Goal: Information Seeking & Learning: Learn about a topic

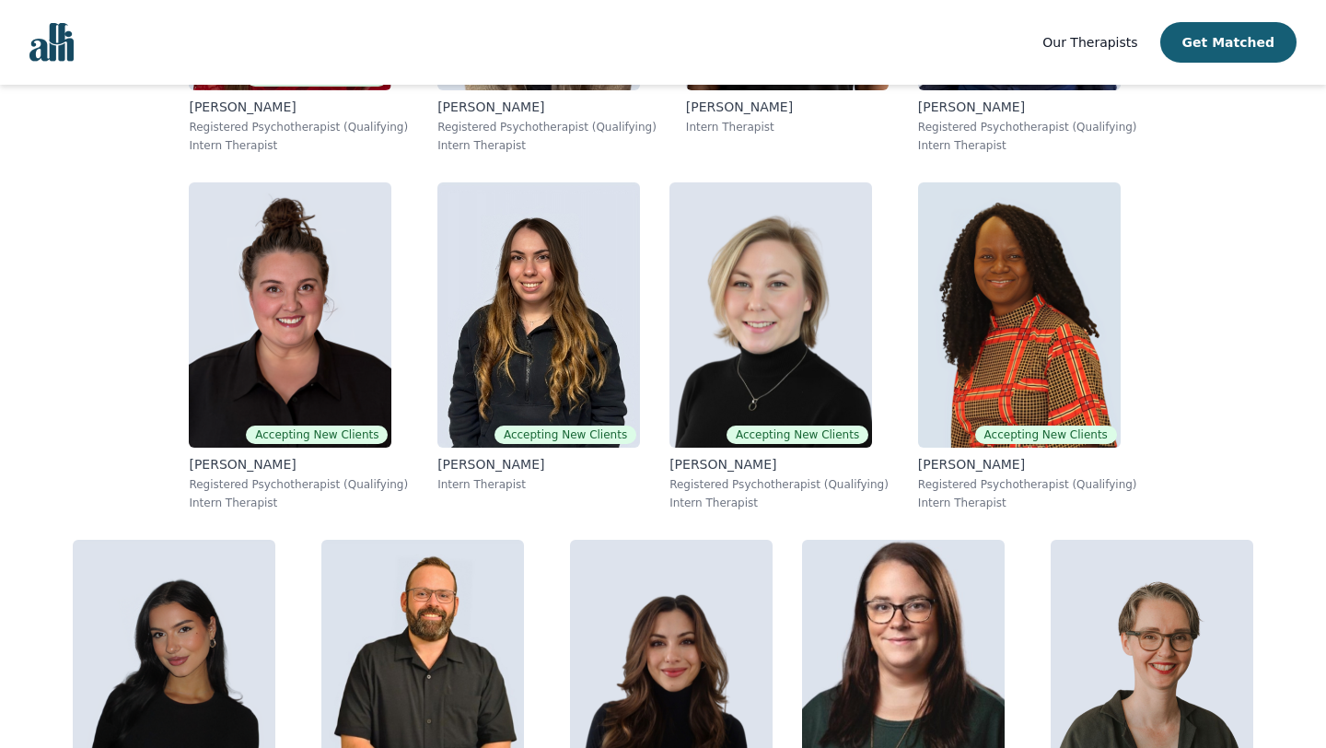
scroll to position [671, 0]
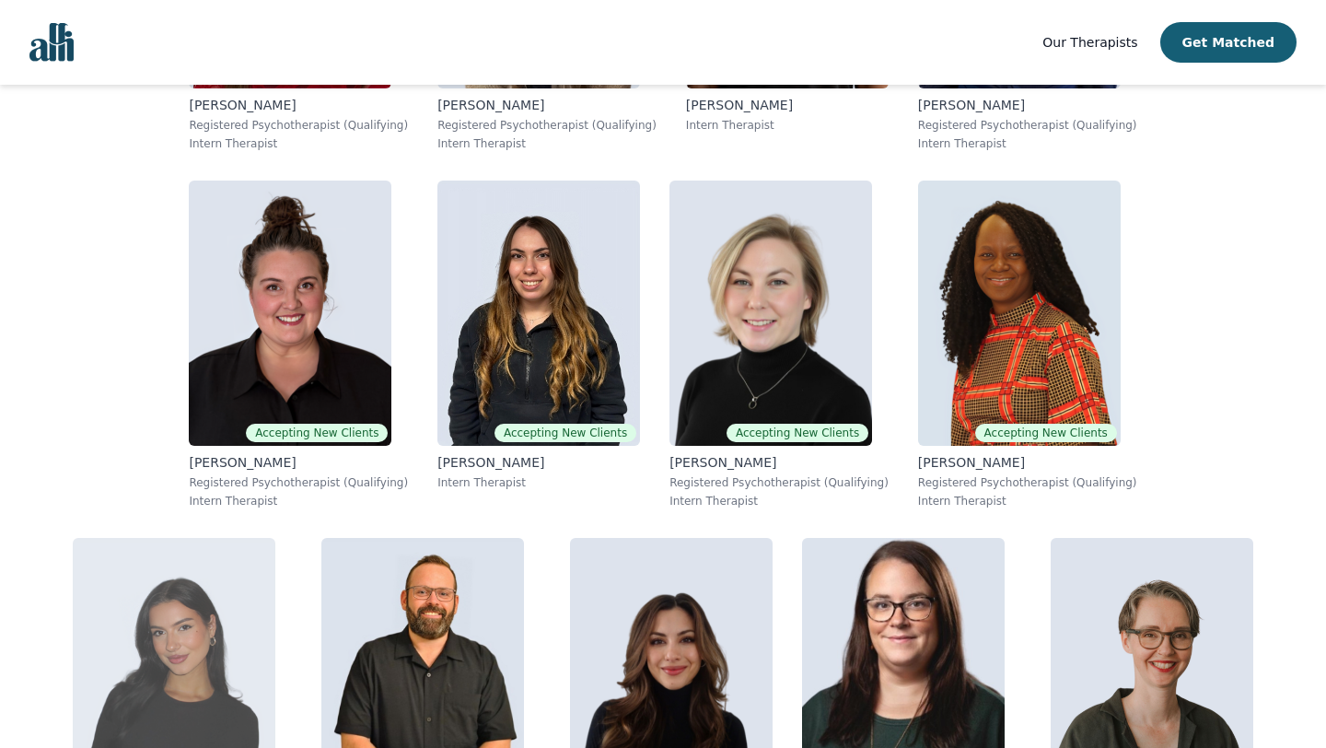
click at [275, 538] on img at bounding box center [174, 670] width 203 height 265
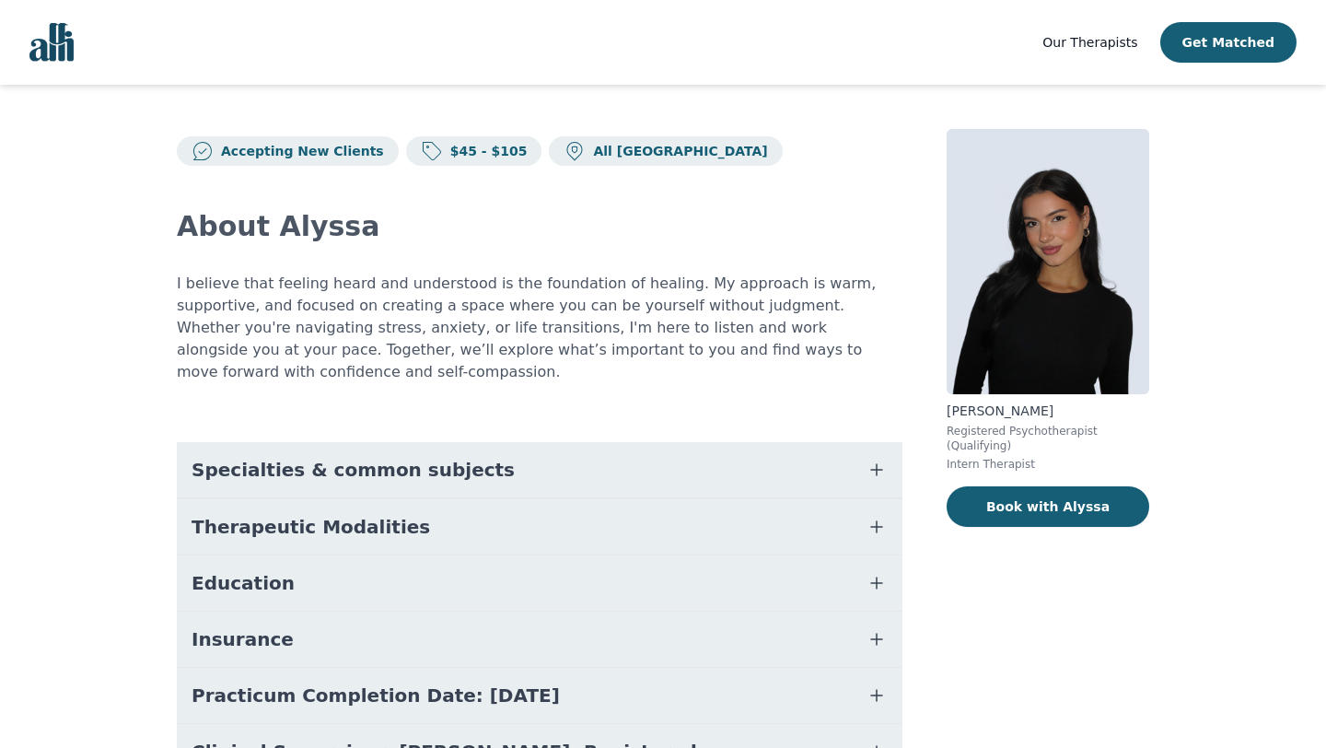
scroll to position [98, 0]
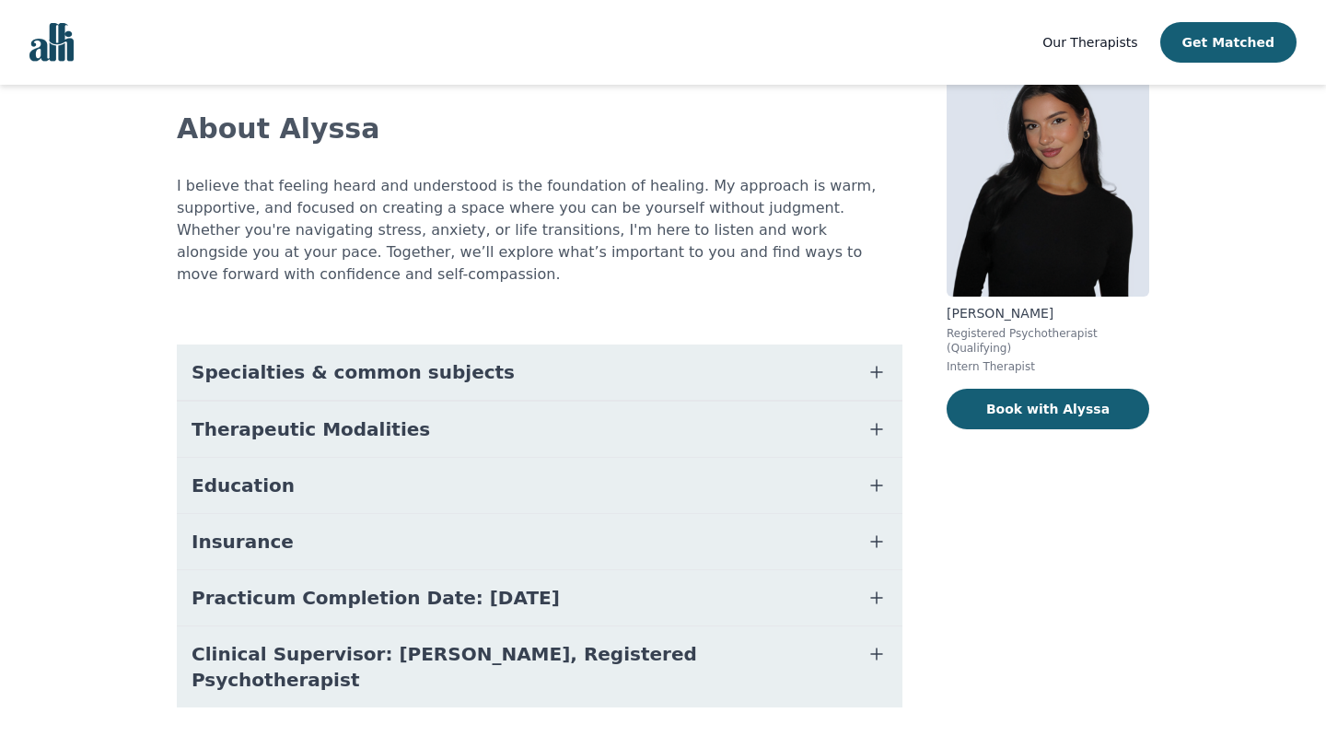
click at [726, 594] on button "Practicum Completion Date: 2025-12-19" at bounding box center [540, 597] width 726 height 55
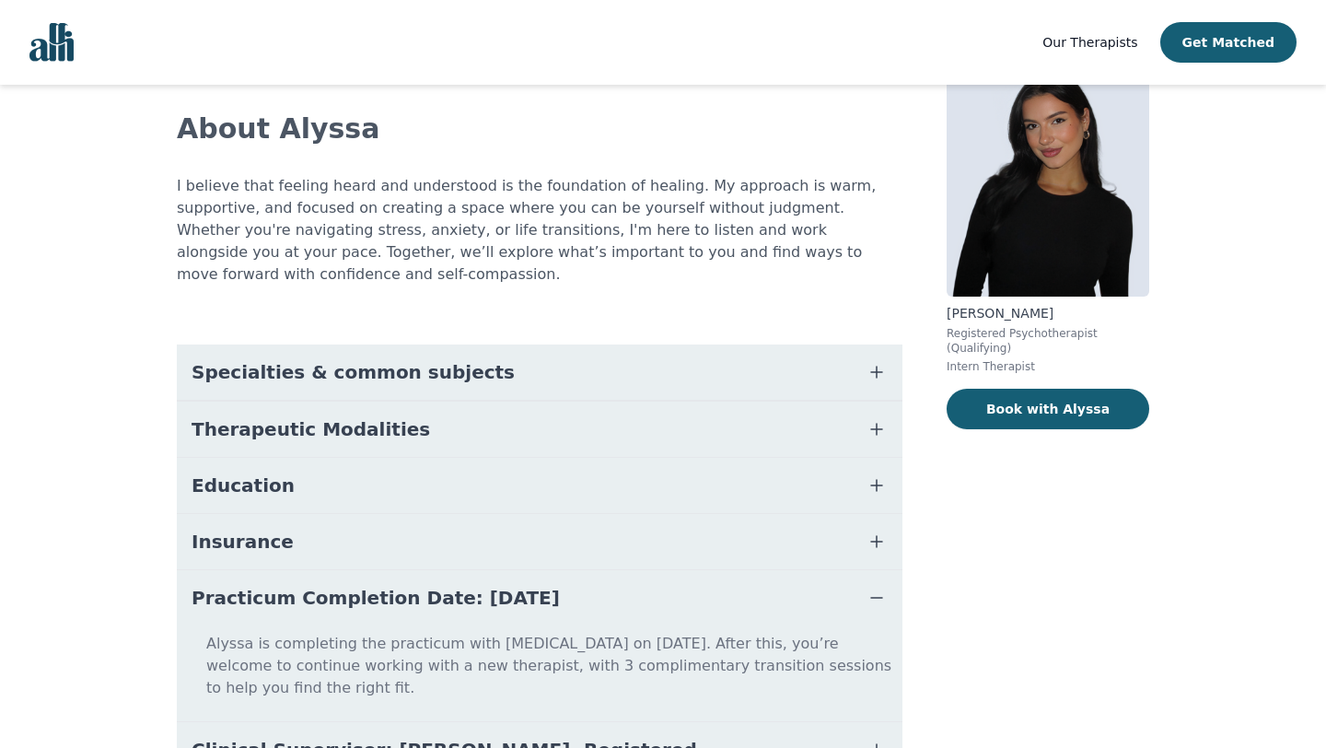
scroll to position [0, 0]
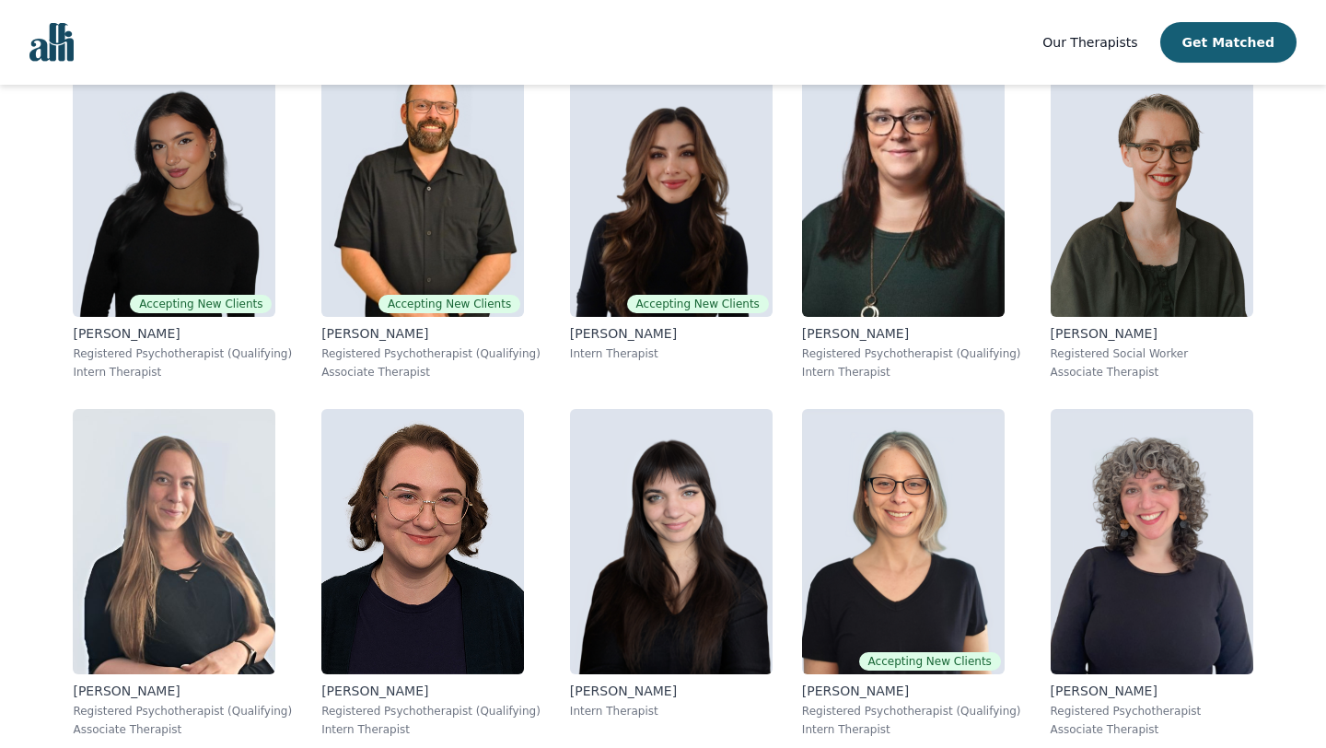
scroll to position [1570, 0]
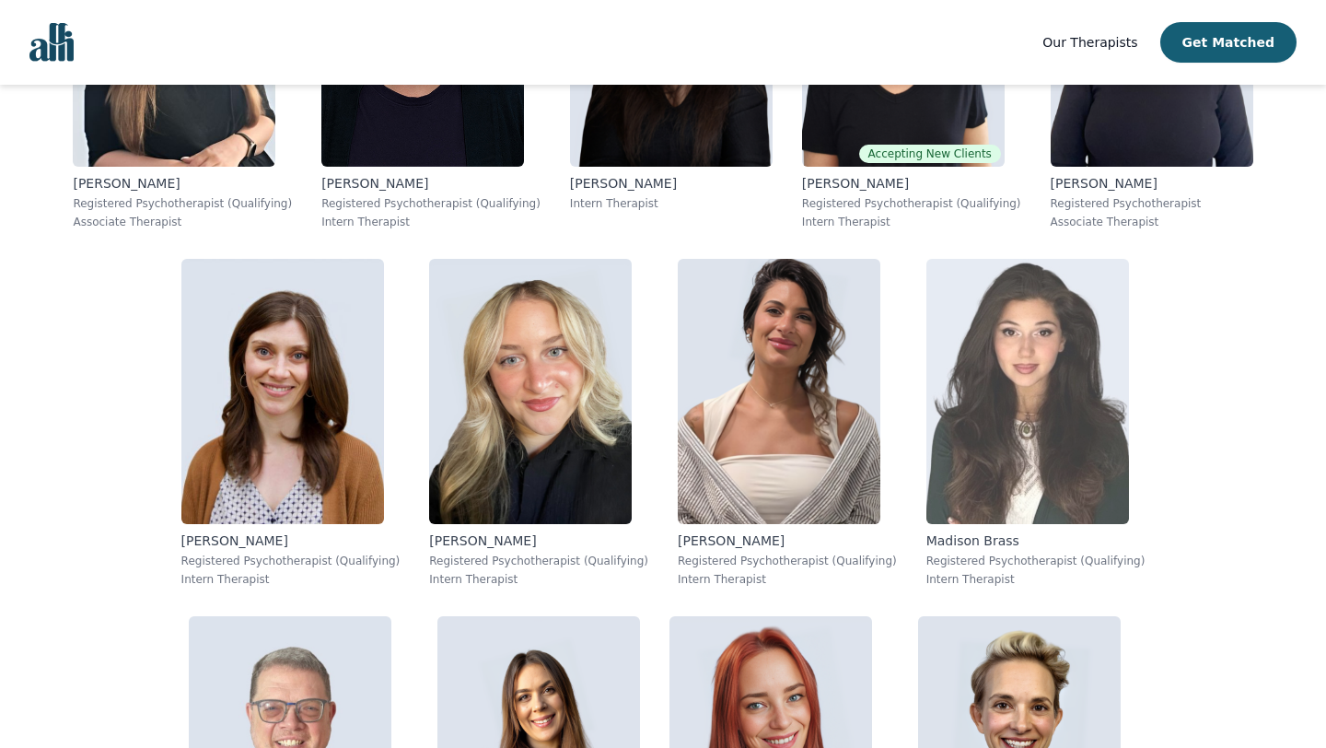
click at [927, 436] on img at bounding box center [1028, 391] width 203 height 265
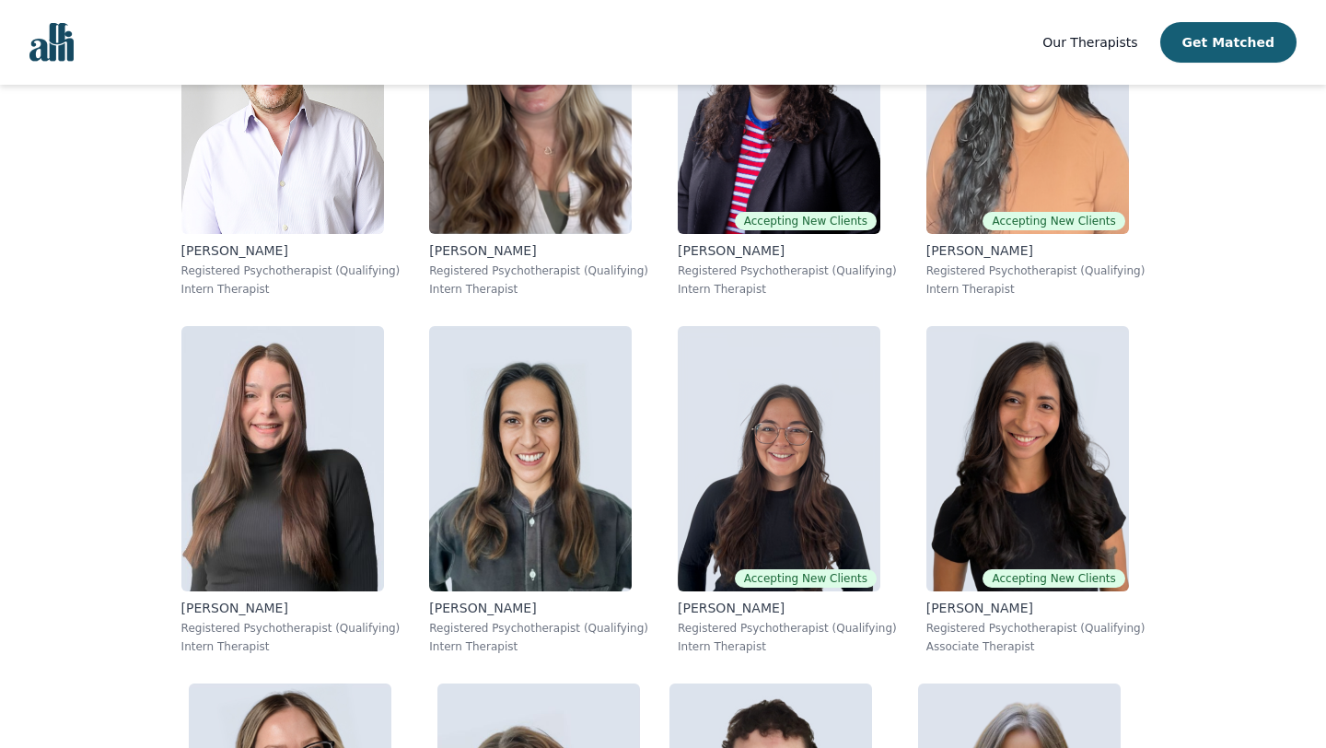
scroll to position [11257, 0]
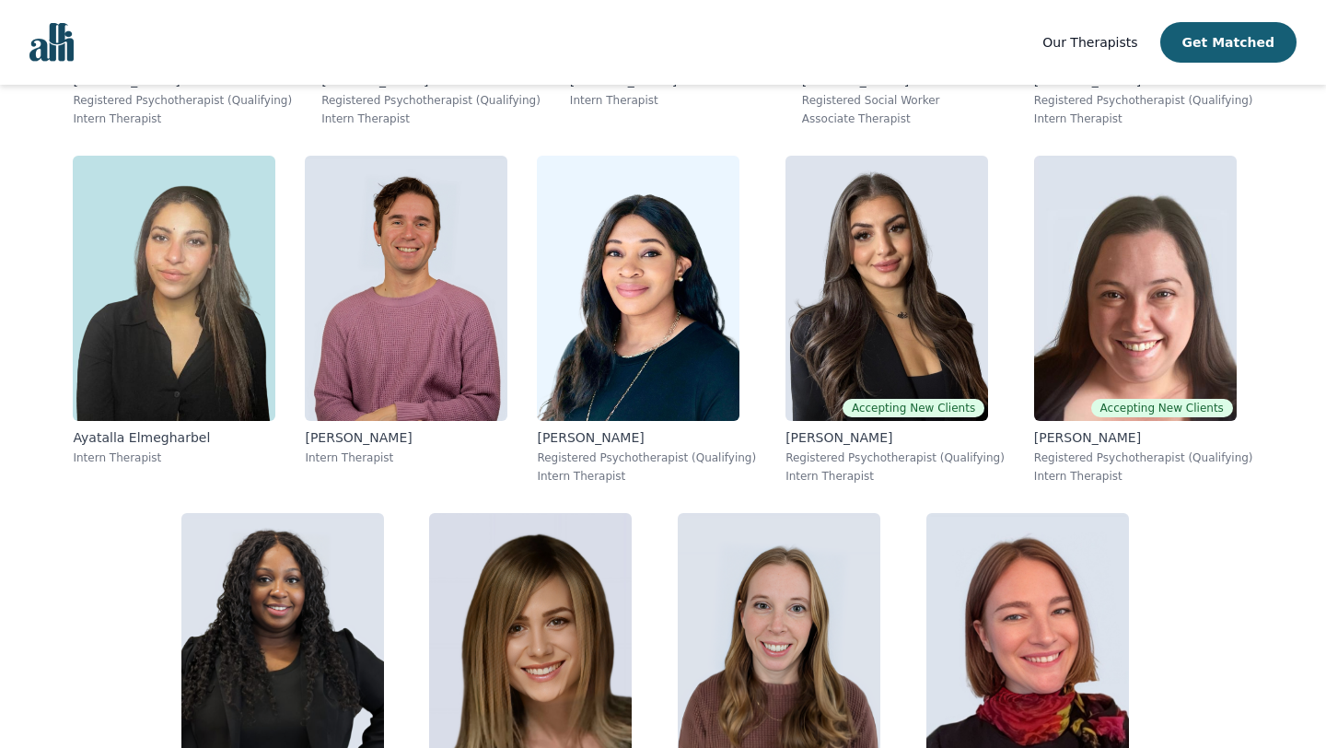
scroll to position [6431, 0]
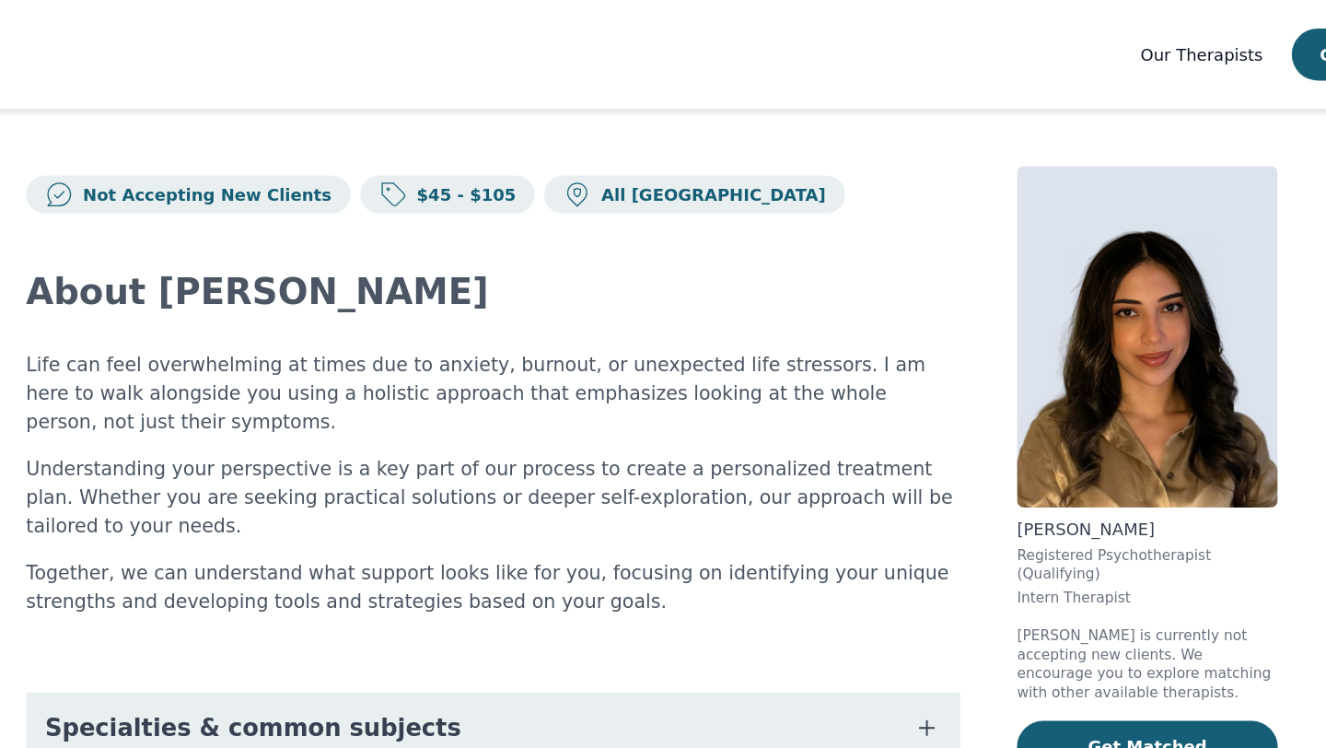
click at [910, 215] on div "Not Accepting New Clients $45 - $105 All Canada About [PERSON_NAME] Life can fe…" at bounding box center [663, 537] width 1061 height 904
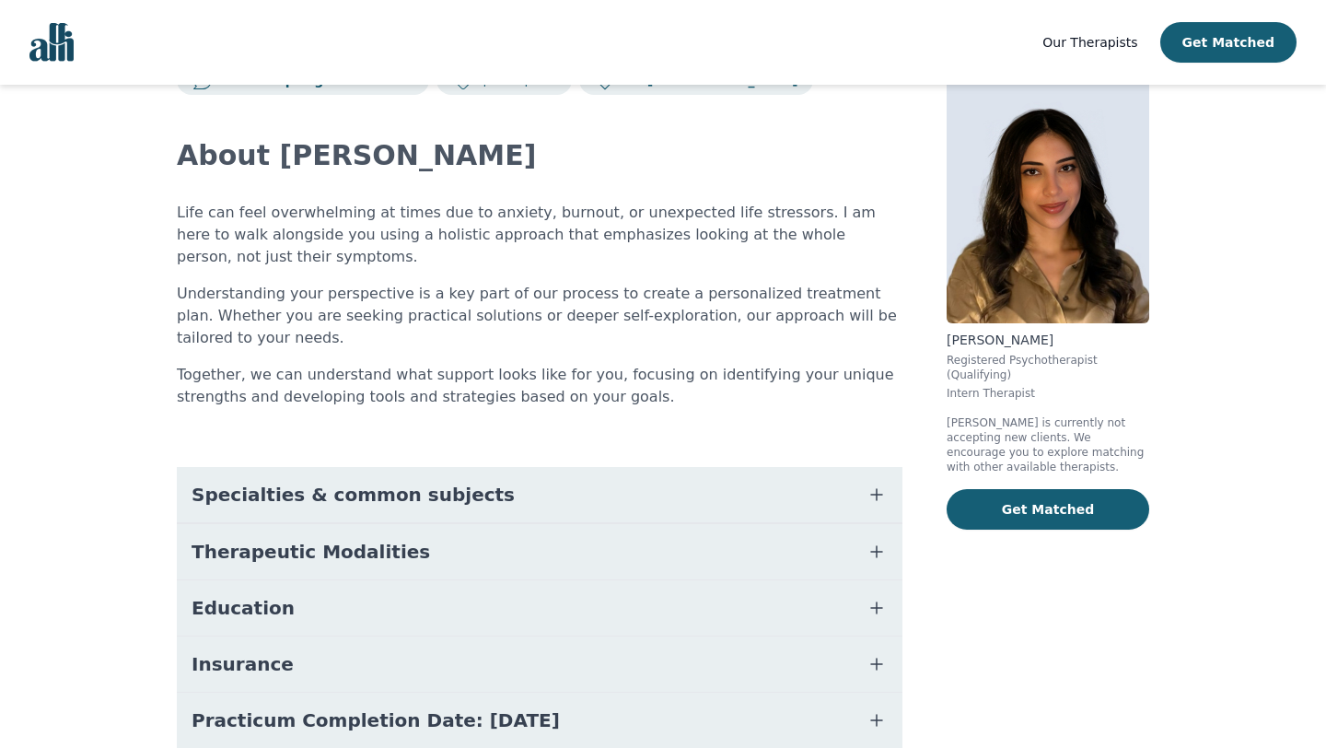
scroll to position [70, 0]
click at [813, 611] on button "Education" at bounding box center [540, 608] width 726 height 55
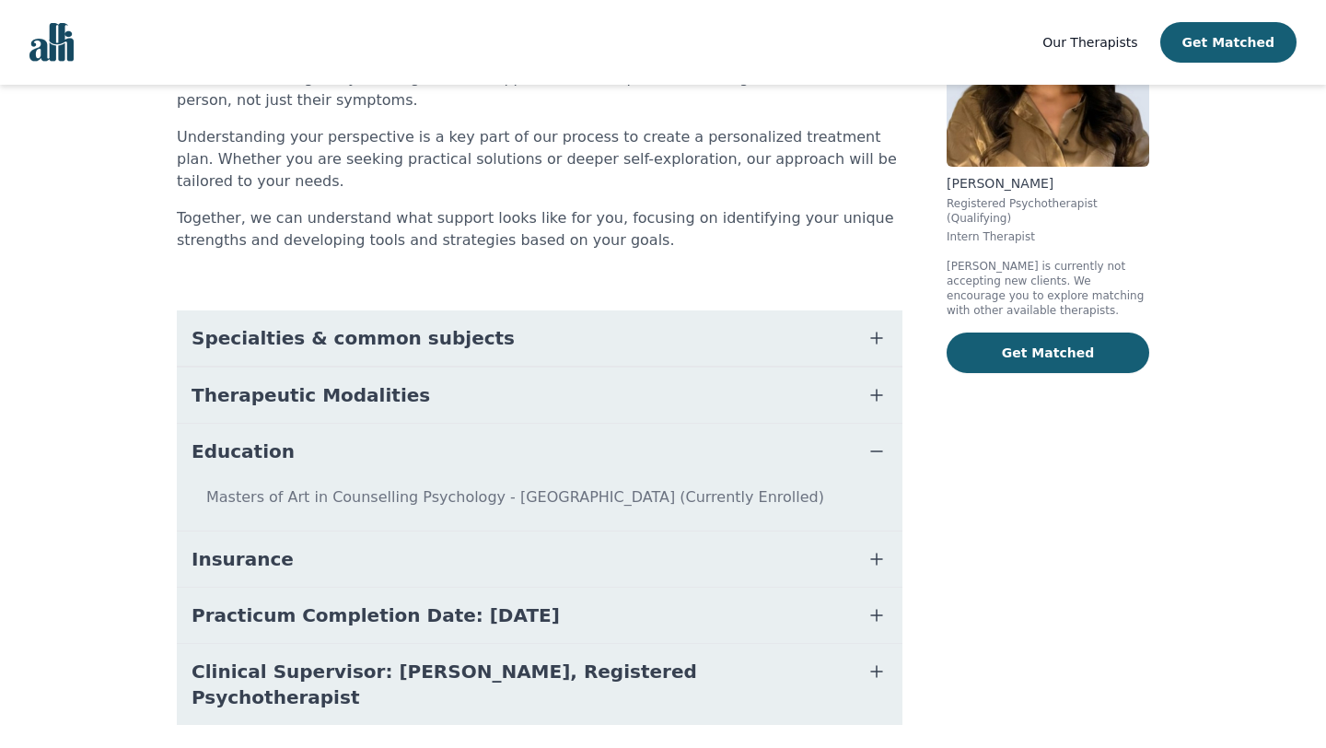
scroll to position [267, 0]
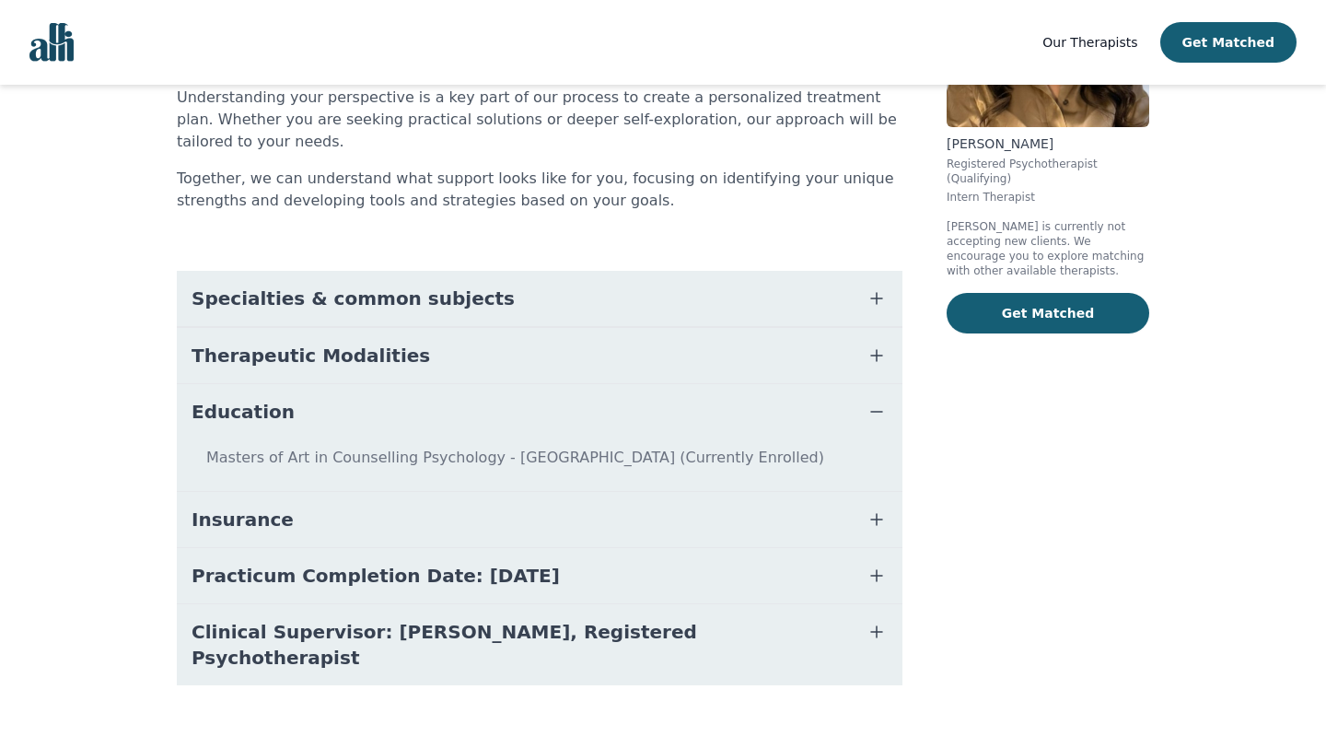
click at [645, 574] on button "Practicum Completion Date: [DATE]" at bounding box center [540, 575] width 726 height 55
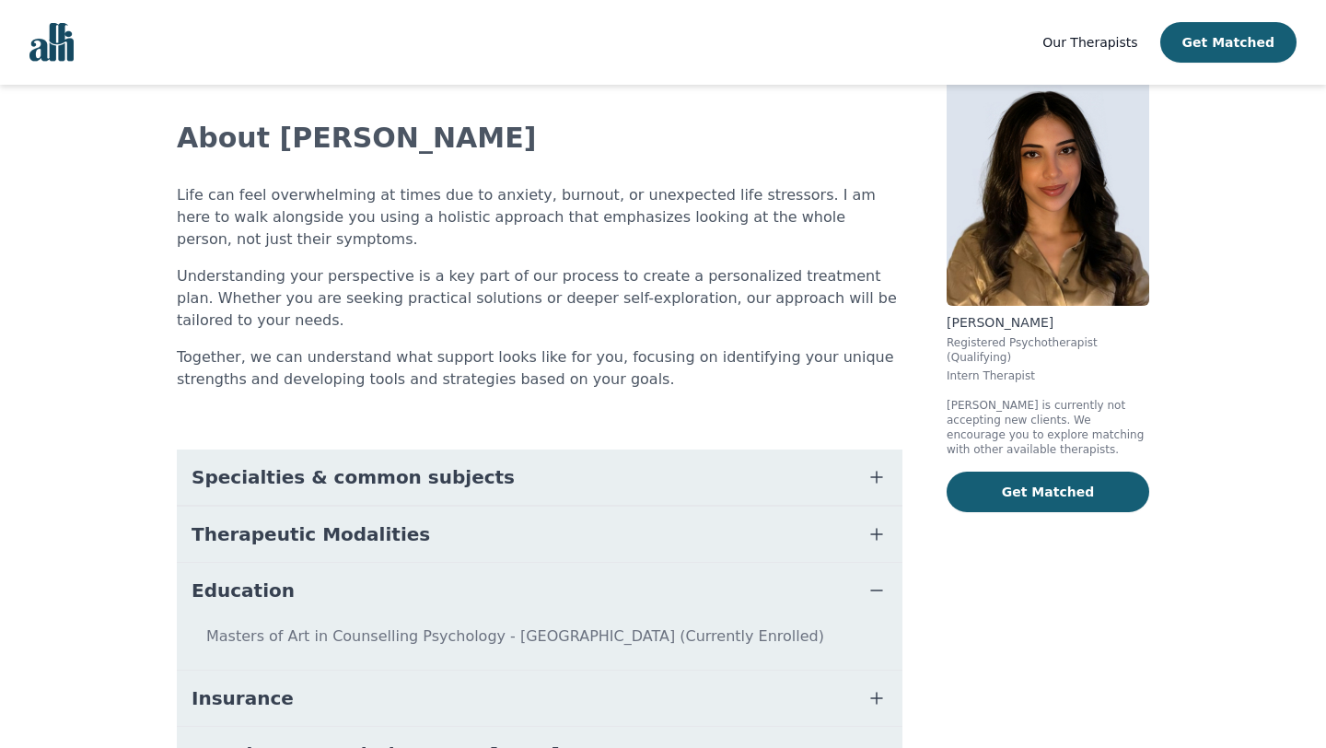
scroll to position [0, 0]
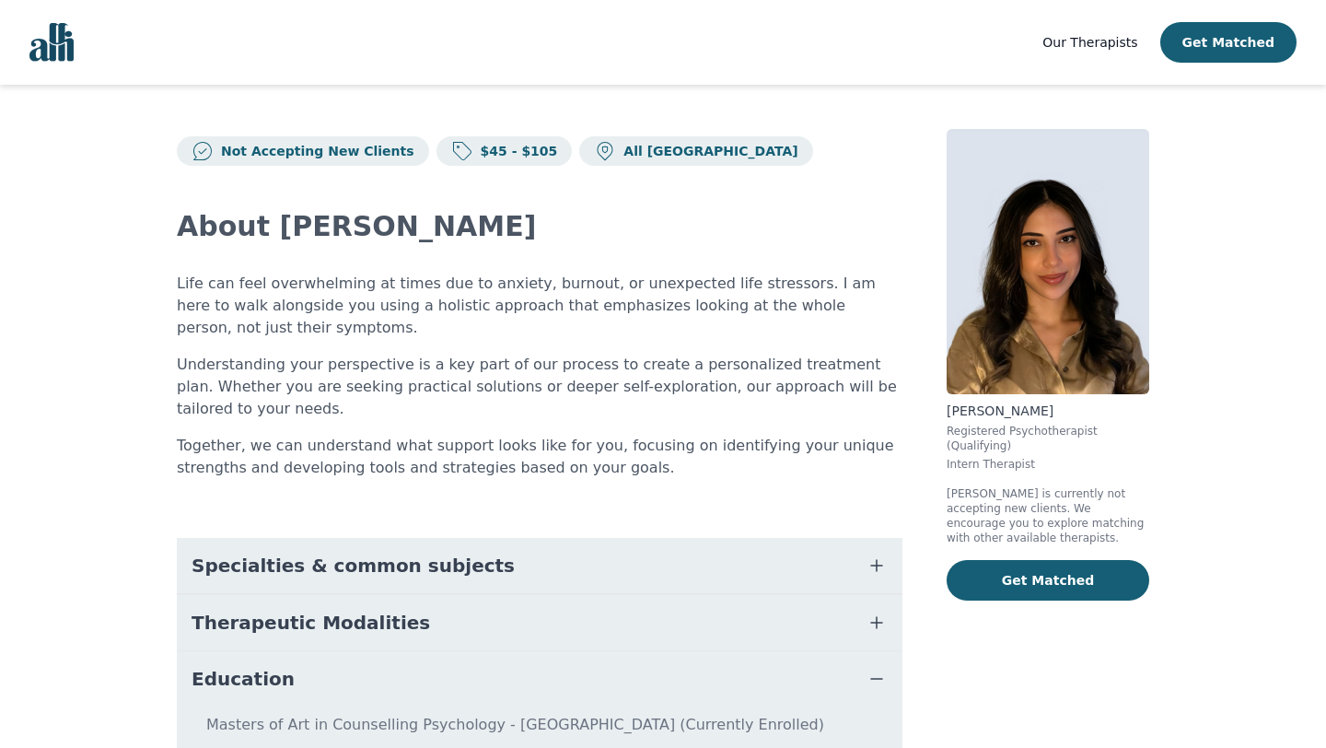
click at [648, 479] on div "About [PERSON_NAME] Life can feel overwhelming at times due to anxiety, burnout…" at bounding box center [540, 629] width 726 height 927
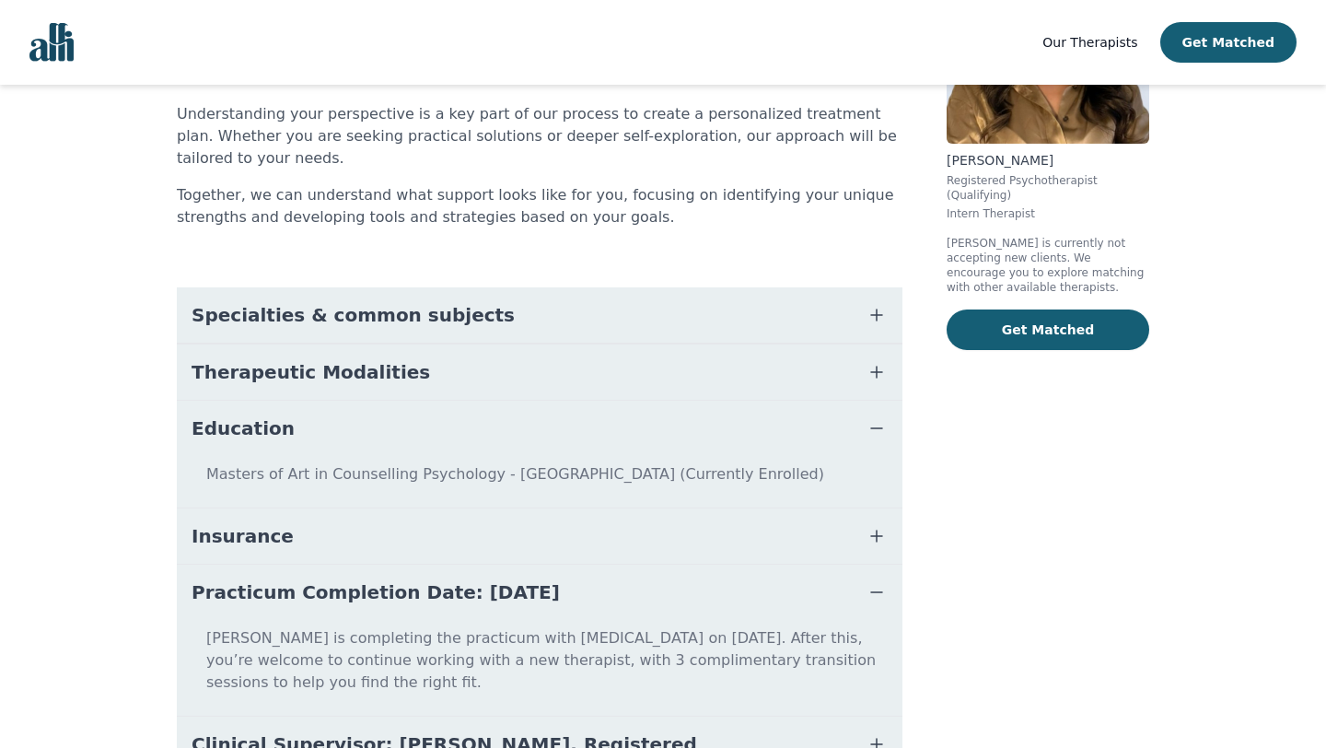
scroll to position [341, 0]
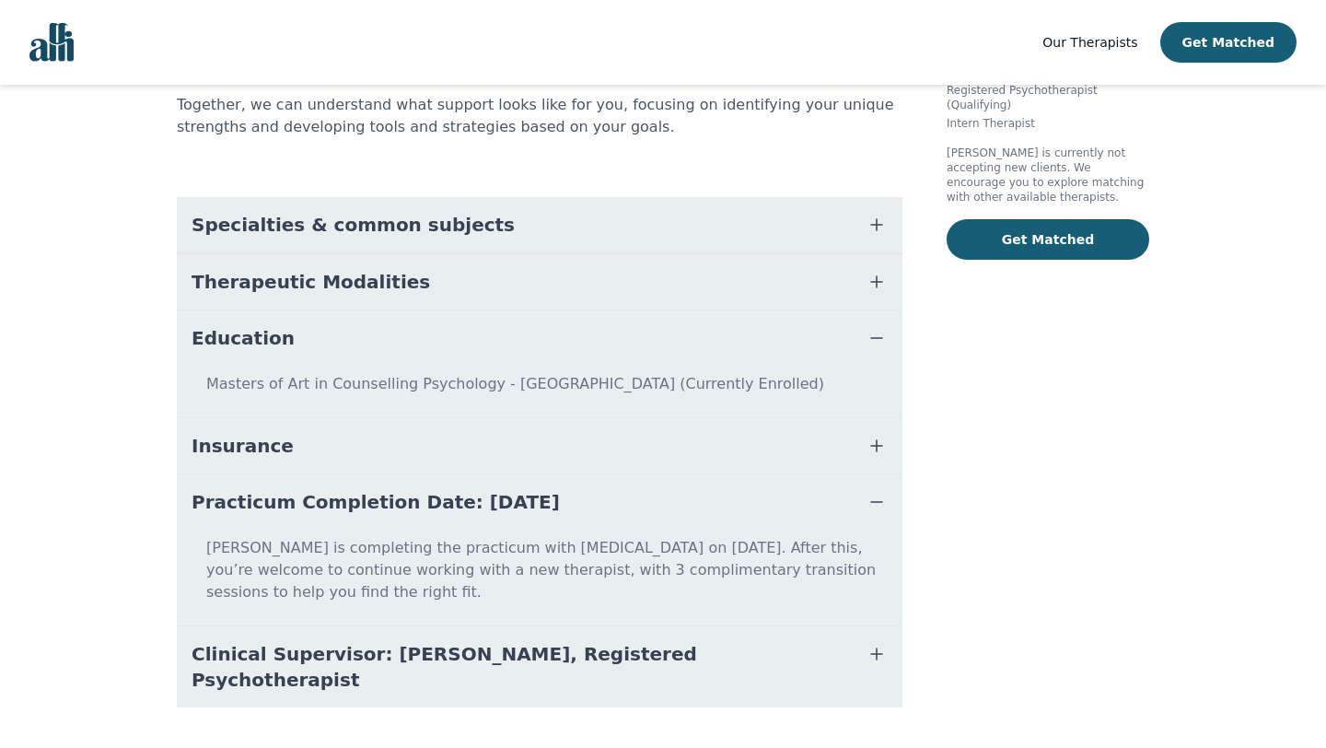
click at [790, 223] on button "Specialties & common subjects" at bounding box center [540, 224] width 726 height 55
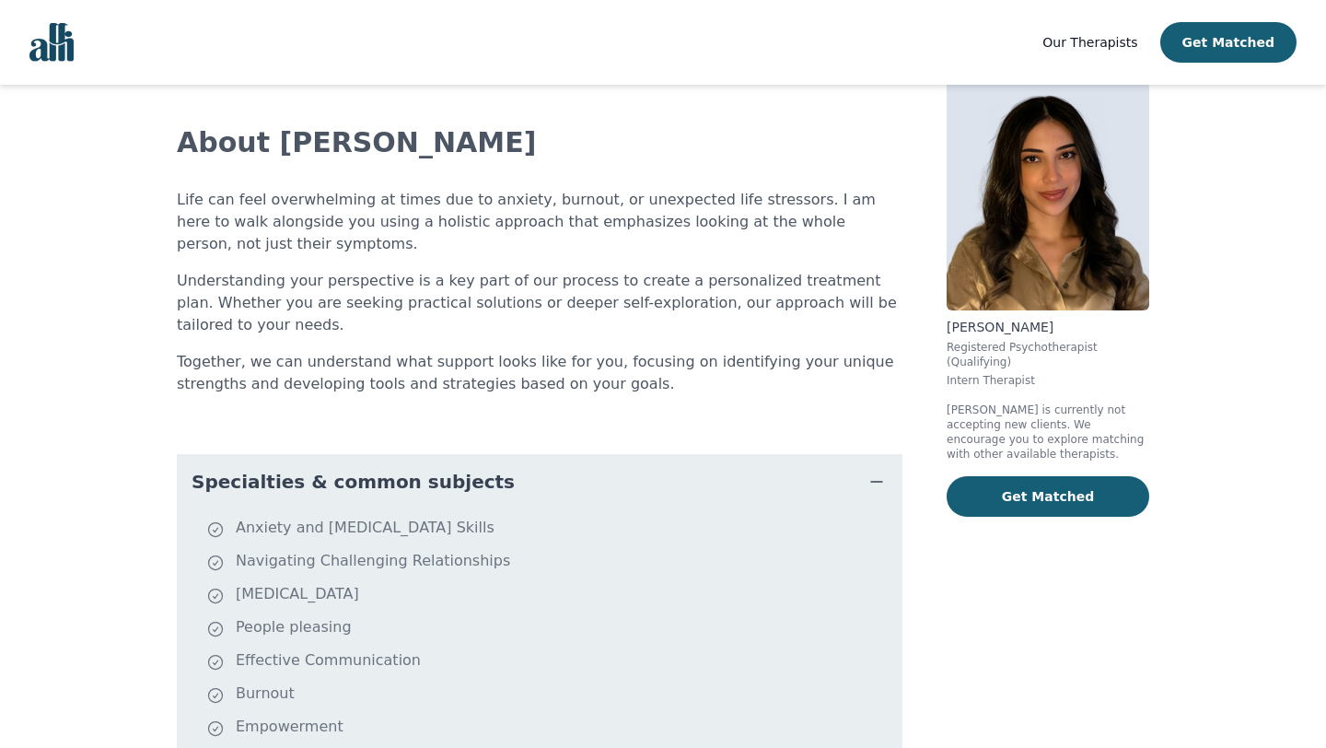
scroll to position [0, 0]
